Goal: Complete application form: Complete application form

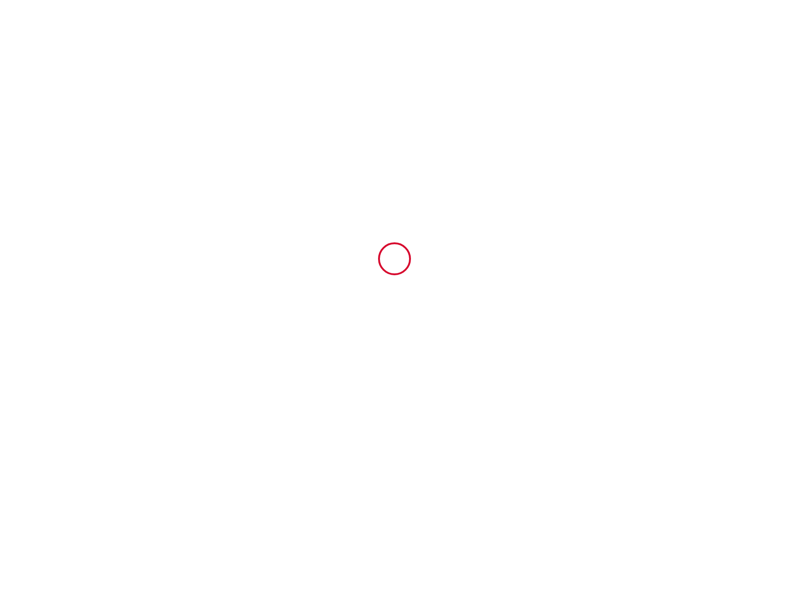
type input "6924184"
type input "[GEOGRAPHIC_DATA] ~ [MEDICAL_DATA] familial, proche centre, rénové"
type input "7 allée bataillon"
type input "17200"
type input "Royan"
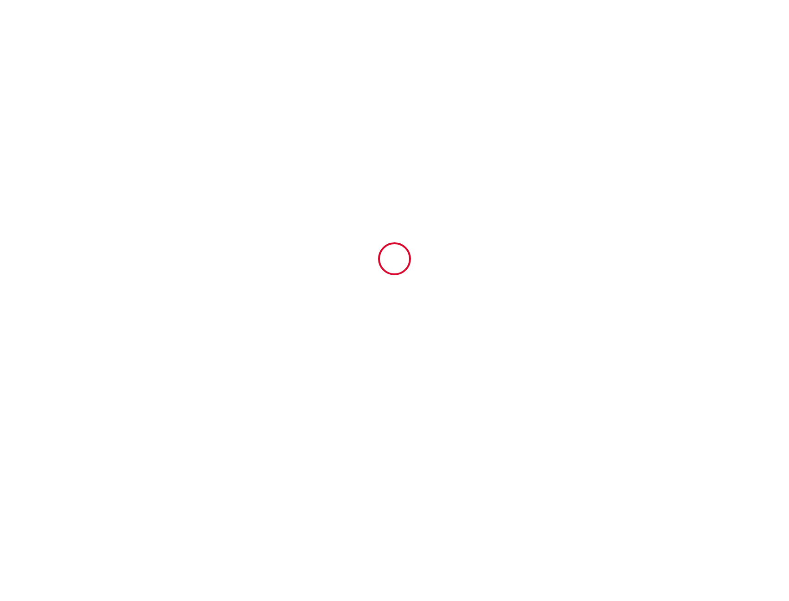
type input "[GEOGRAPHIC_DATA]"
type input "[DATE]"
type input "2"
type input "0"
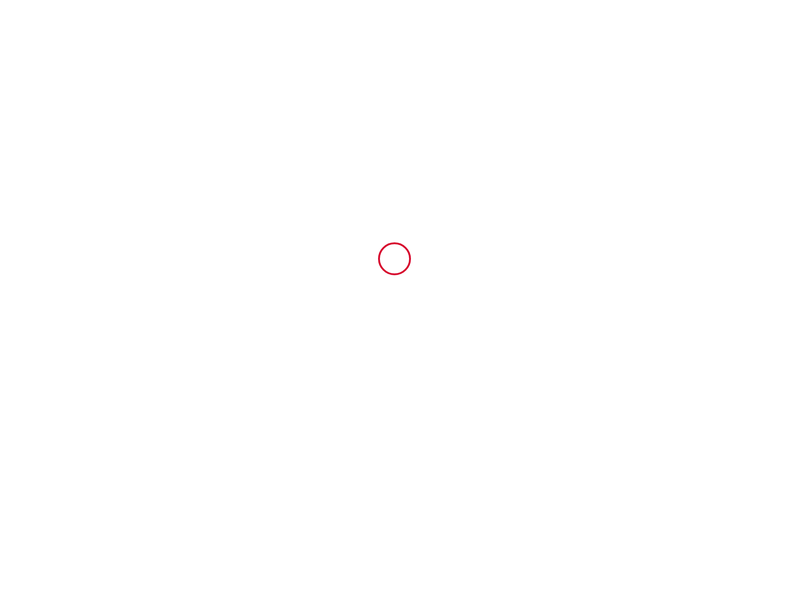
type input "500"
type input "196.87"
type input "[PERSON_NAME]"
type input "Couillebault"
type input "[STREET_ADDRESS]"
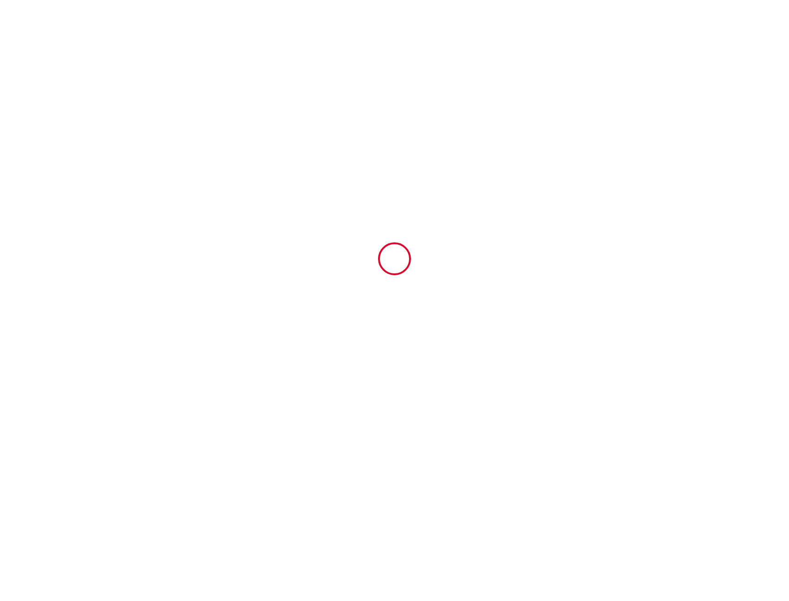
type input "86490"
type input "Colombiers"
type input "[GEOGRAPHIC_DATA]"
type input "[EMAIL_ADDRESS][DOMAIN_NAME]"
type input "[PERSON_NAME]"
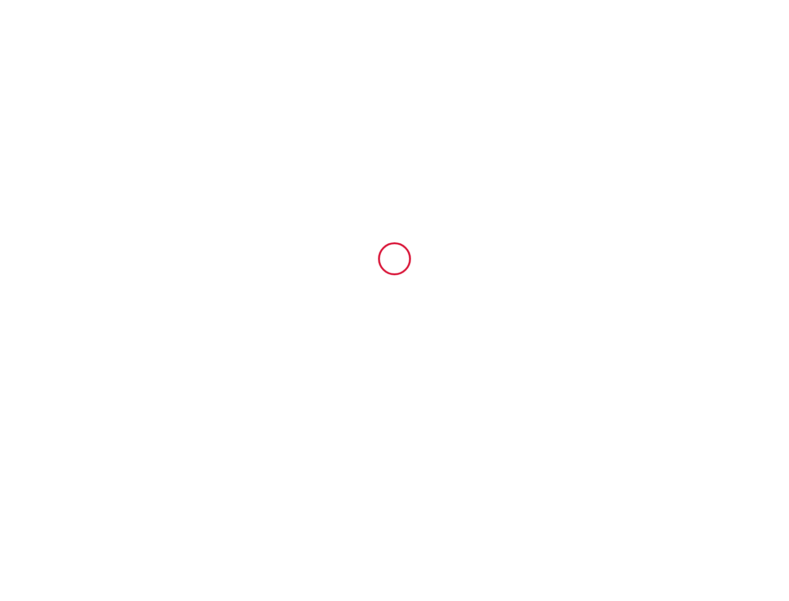
type input "[PERSON_NAME]"
type input "."
type input "[EMAIL_ADDRESS][DOMAIN_NAME]"
type input "[PHONE_NUMBER]"
select select "DE"
